Goal: Task Accomplishment & Management: Use online tool/utility

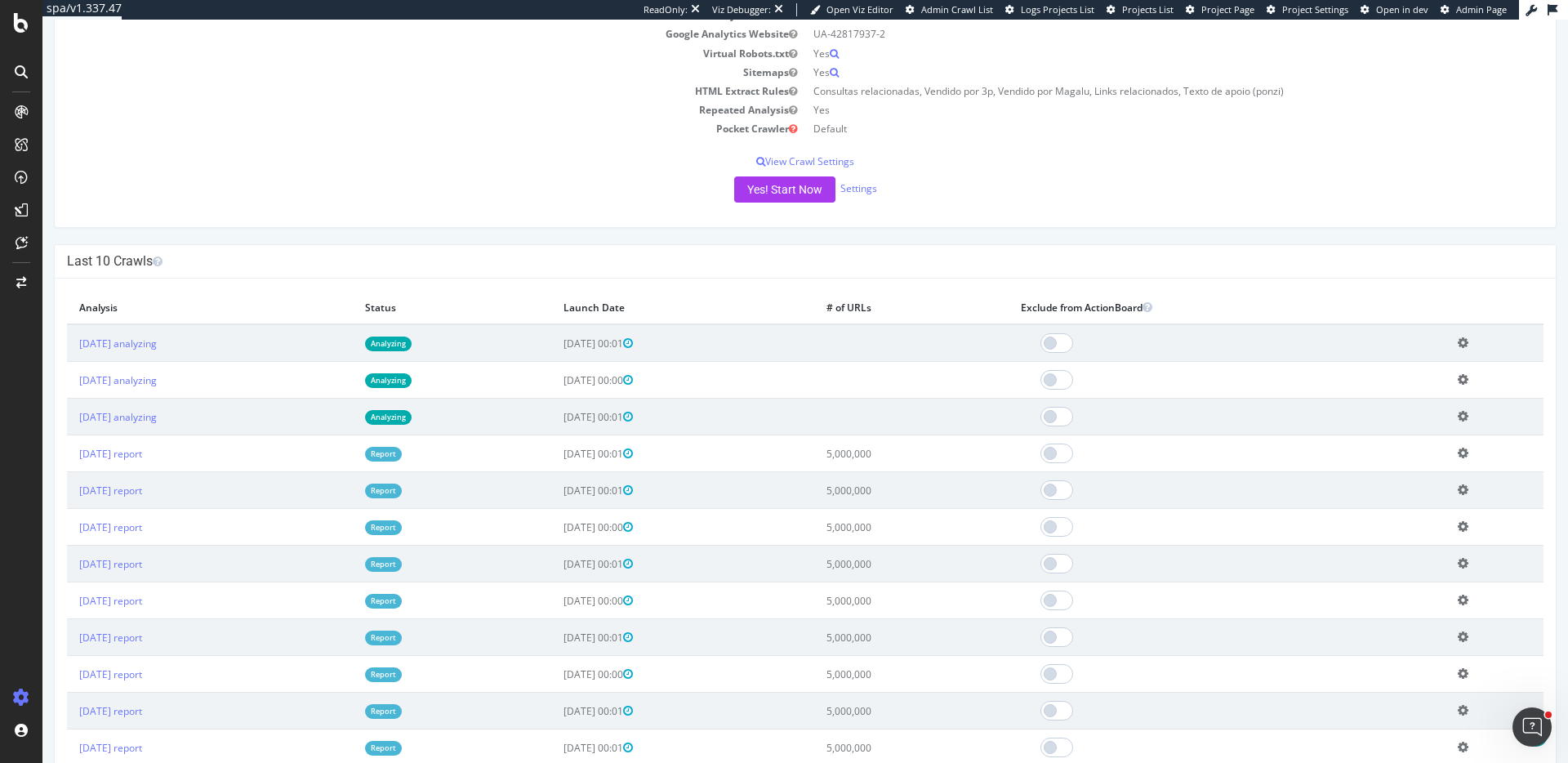
scroll to position [307, 0]
click at [1468, 417] on icon at bounding box center [1464, 418] width 11 height 13
click at [1441, 459] on link "Delete analysis" at bounding box center [1403, 465] width 130 height 22
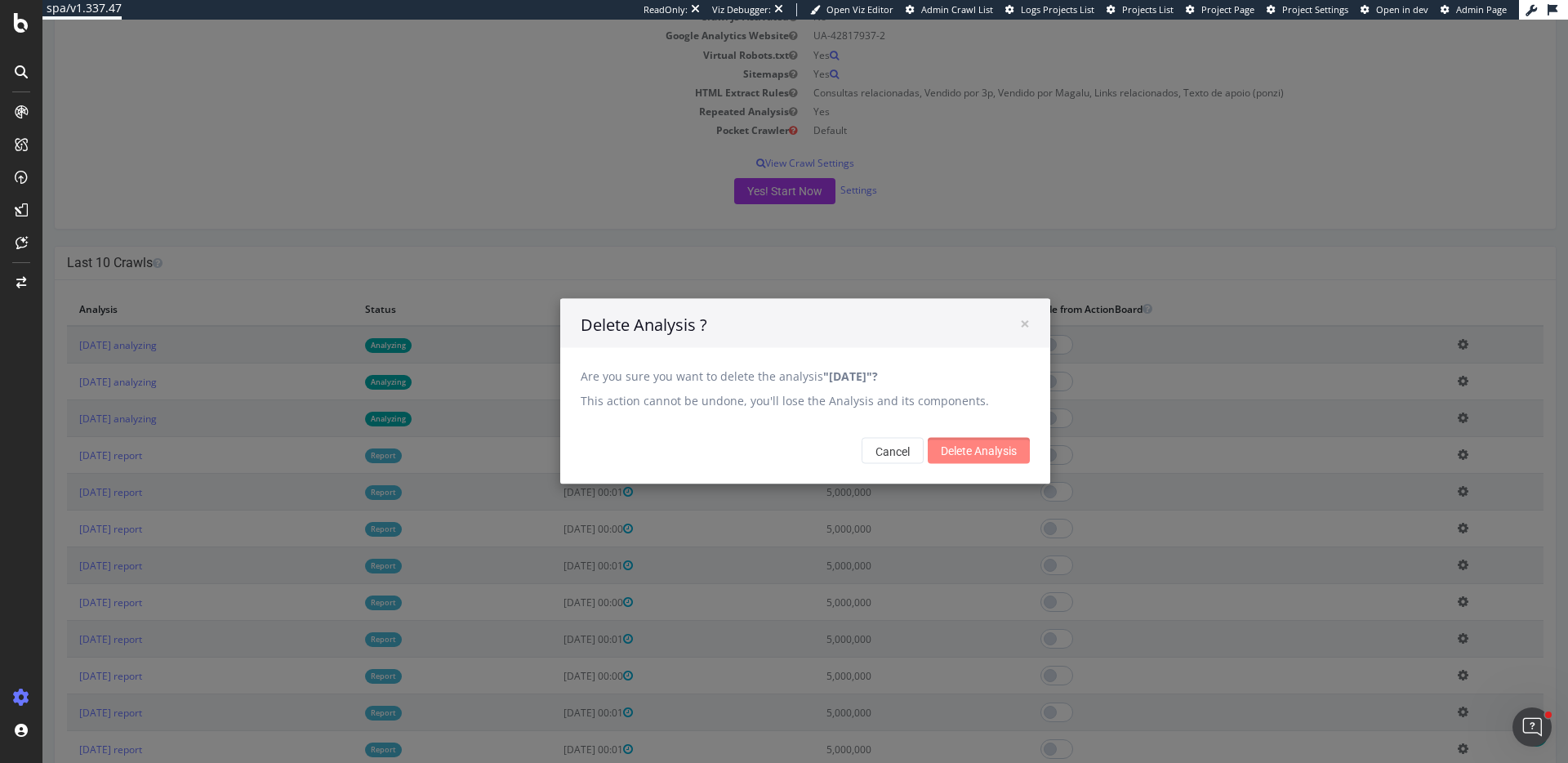
click at [1000, 440] on input "Delete Analysis" at bounding box center [979, 450] width 102 height 26
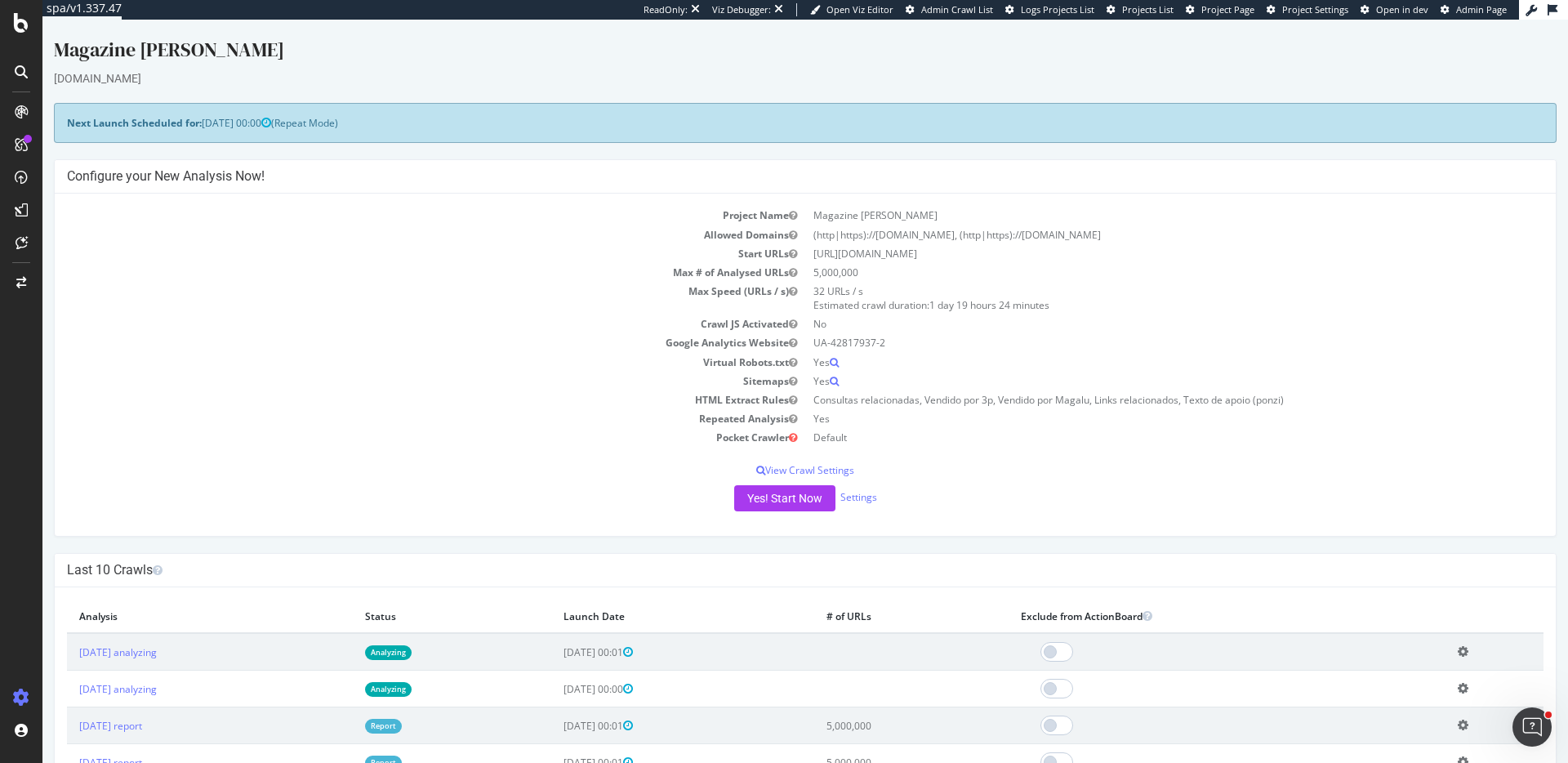
scroll to position [128, 0]
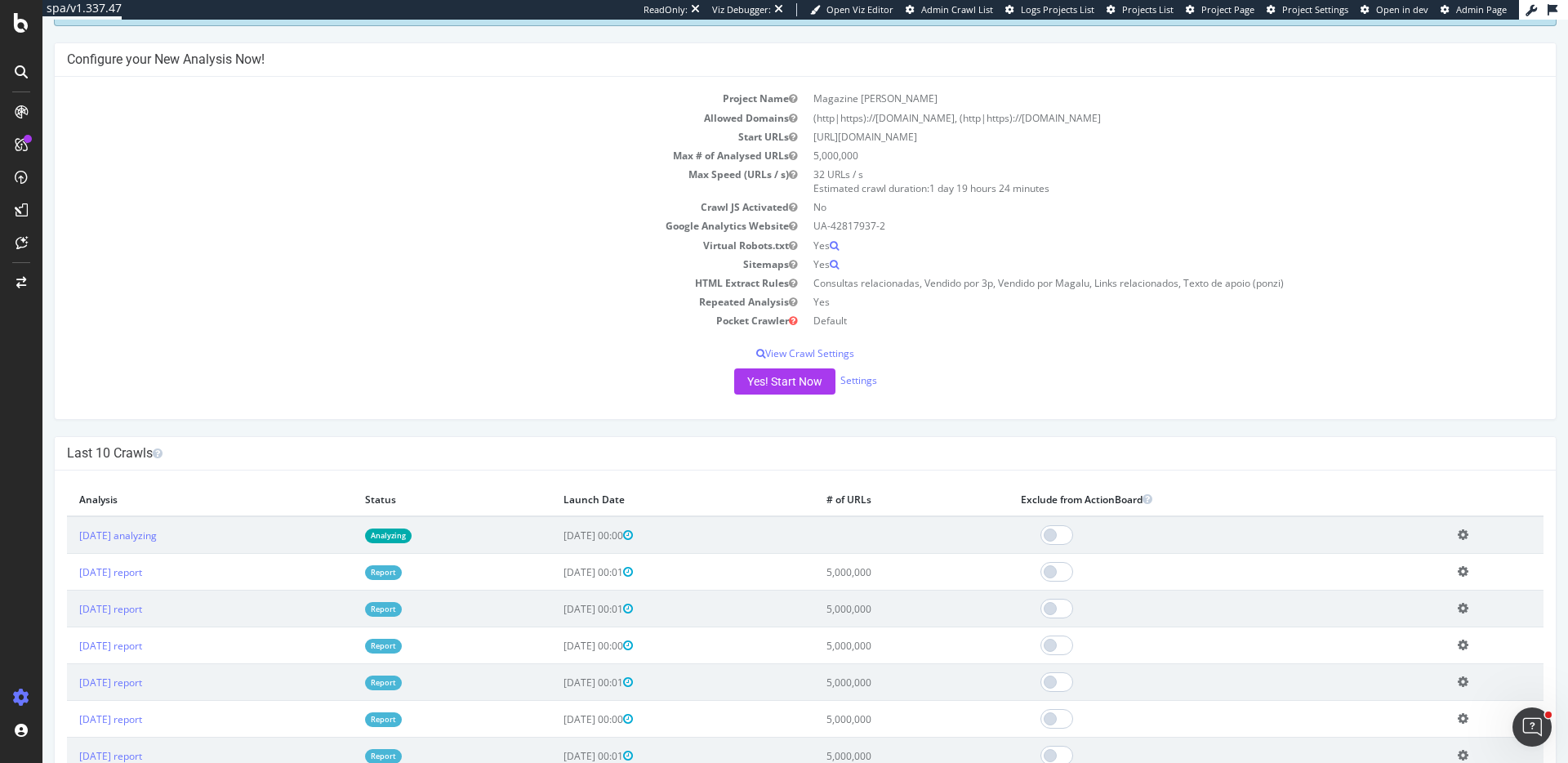
click at [1468, 535] on icon at bounding box center [1464, 535] width 11 height 13
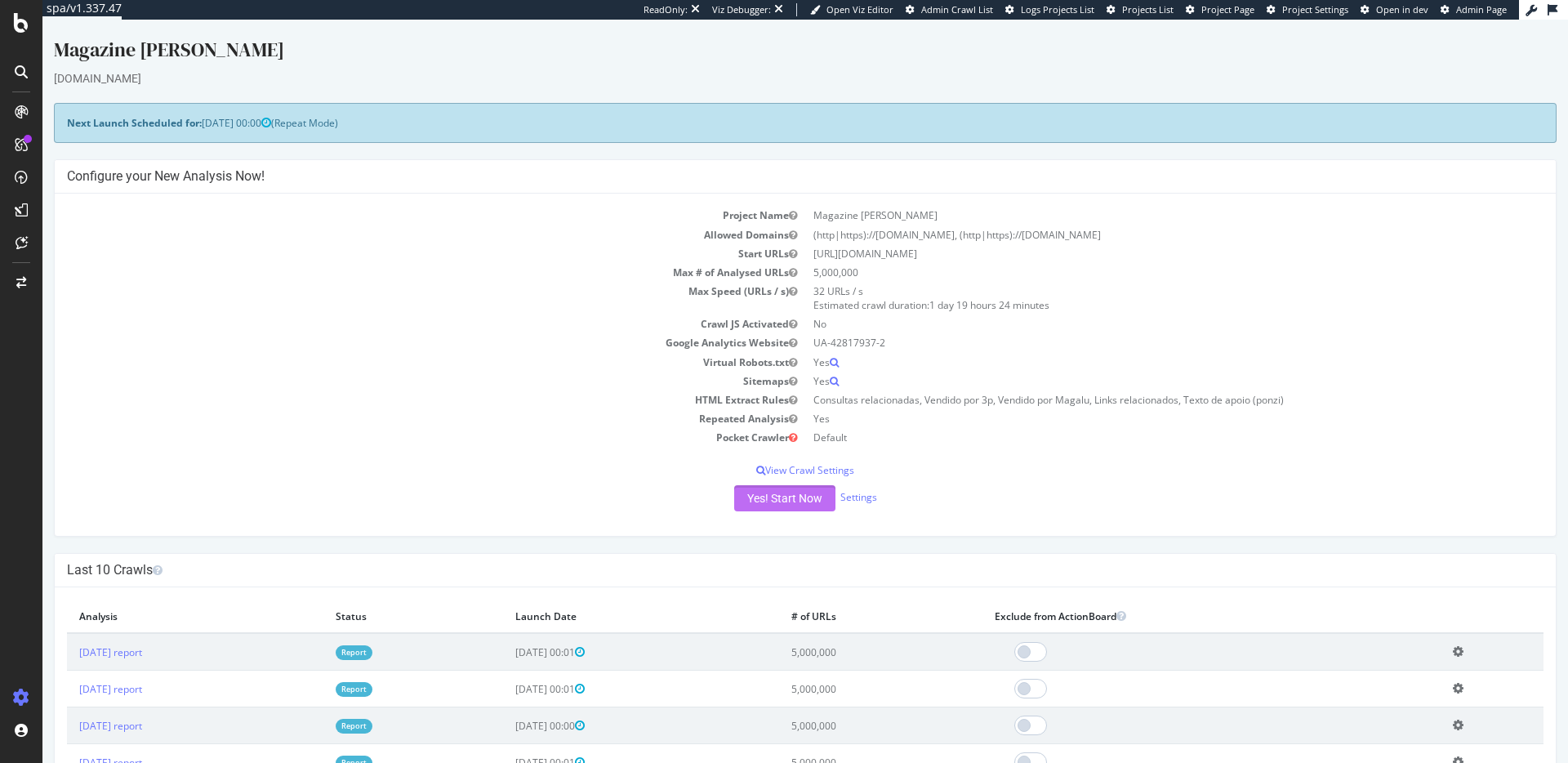
click at [758, 495] on button "Yes! Start Now" at bounding box center [785, 498] width 102 height 26
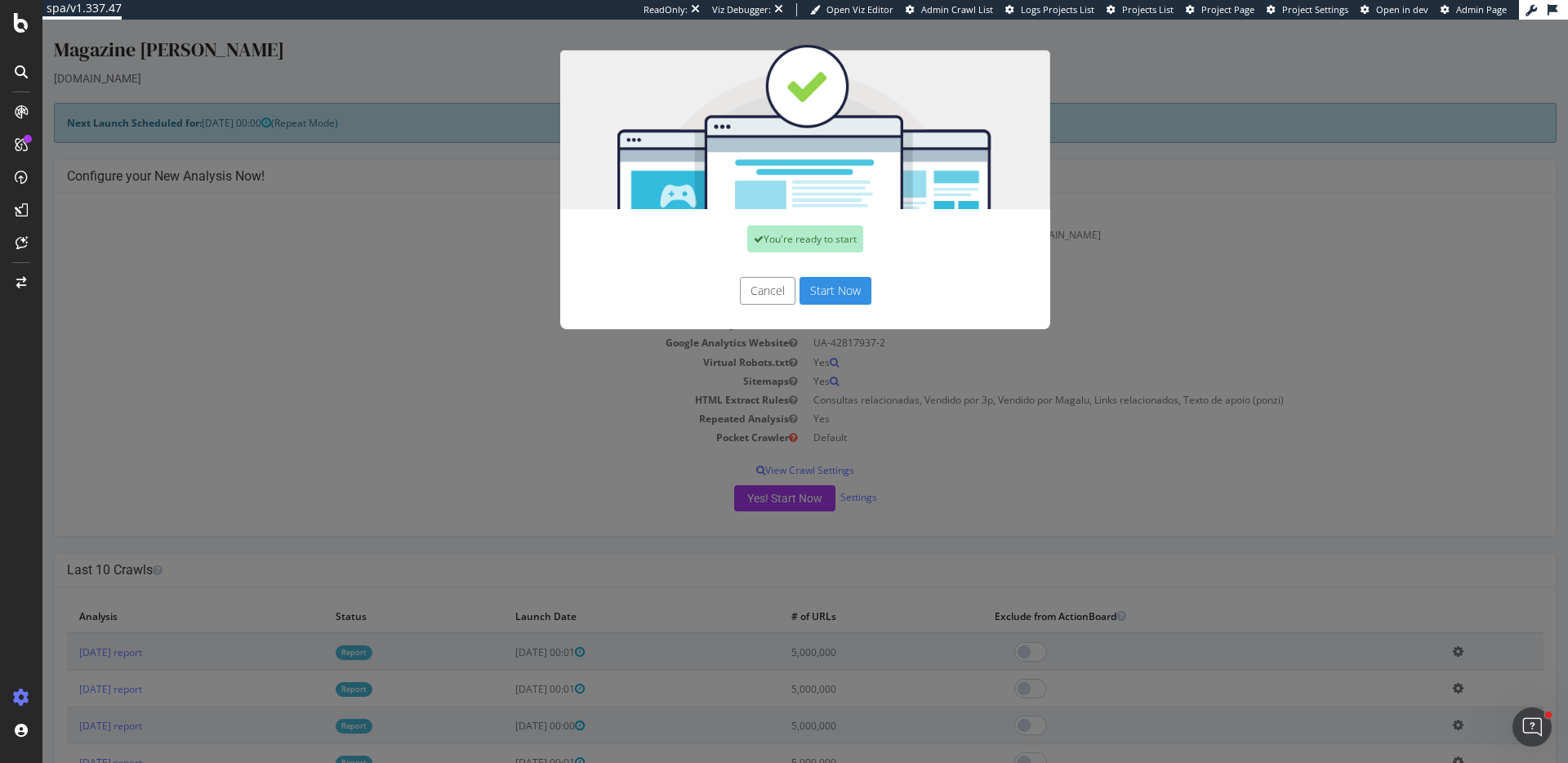
click at [825, 282] on button "Start Now" at bounding box center [835, 290] width 72 height 28
